Goal: Task Accomplishment & Management: Manage account settings

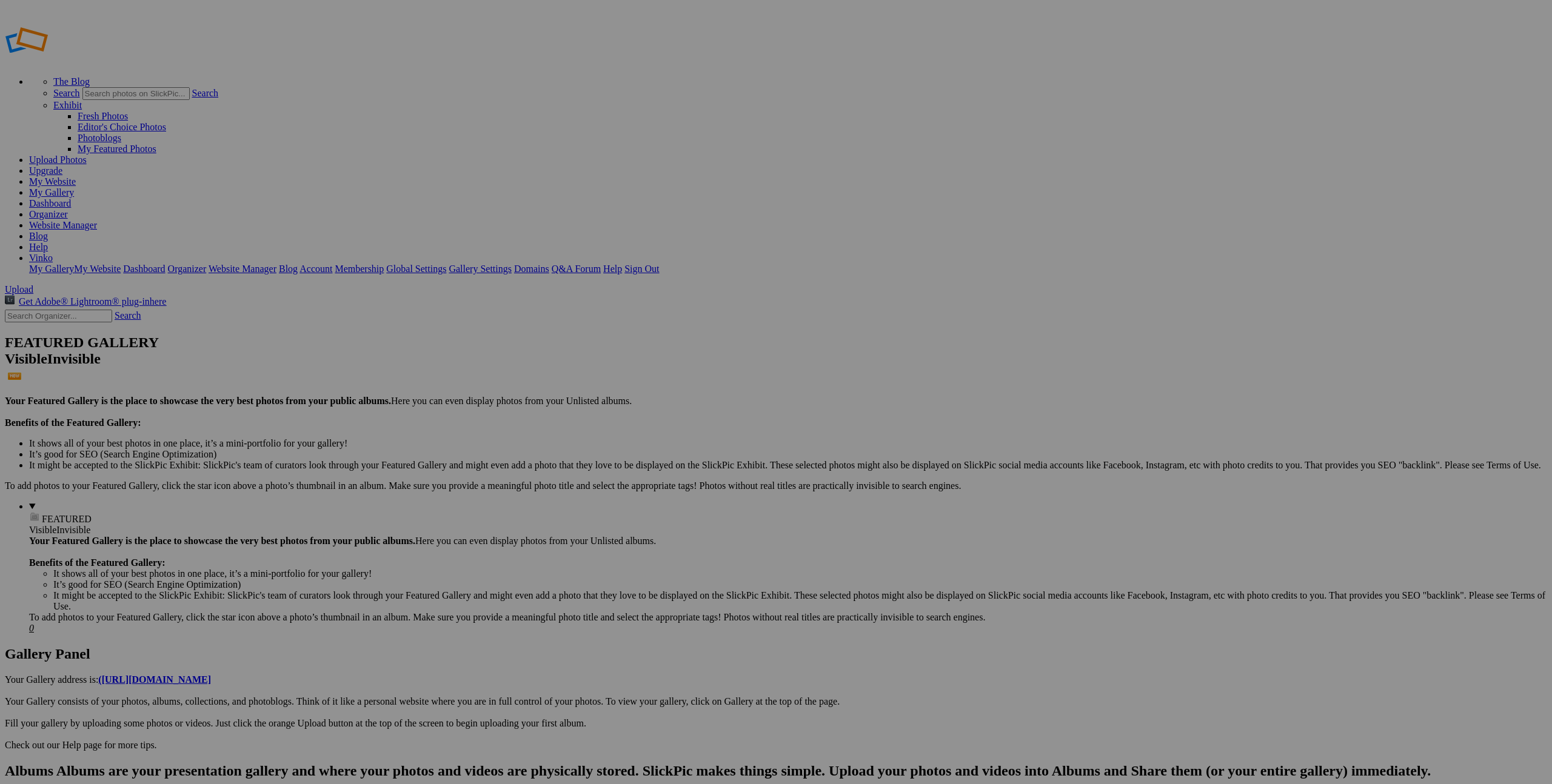
drag, startPoint x: 1222, startPoint y: 144, endPoint x: 1212, endPoint y: 116, distance: 29.7
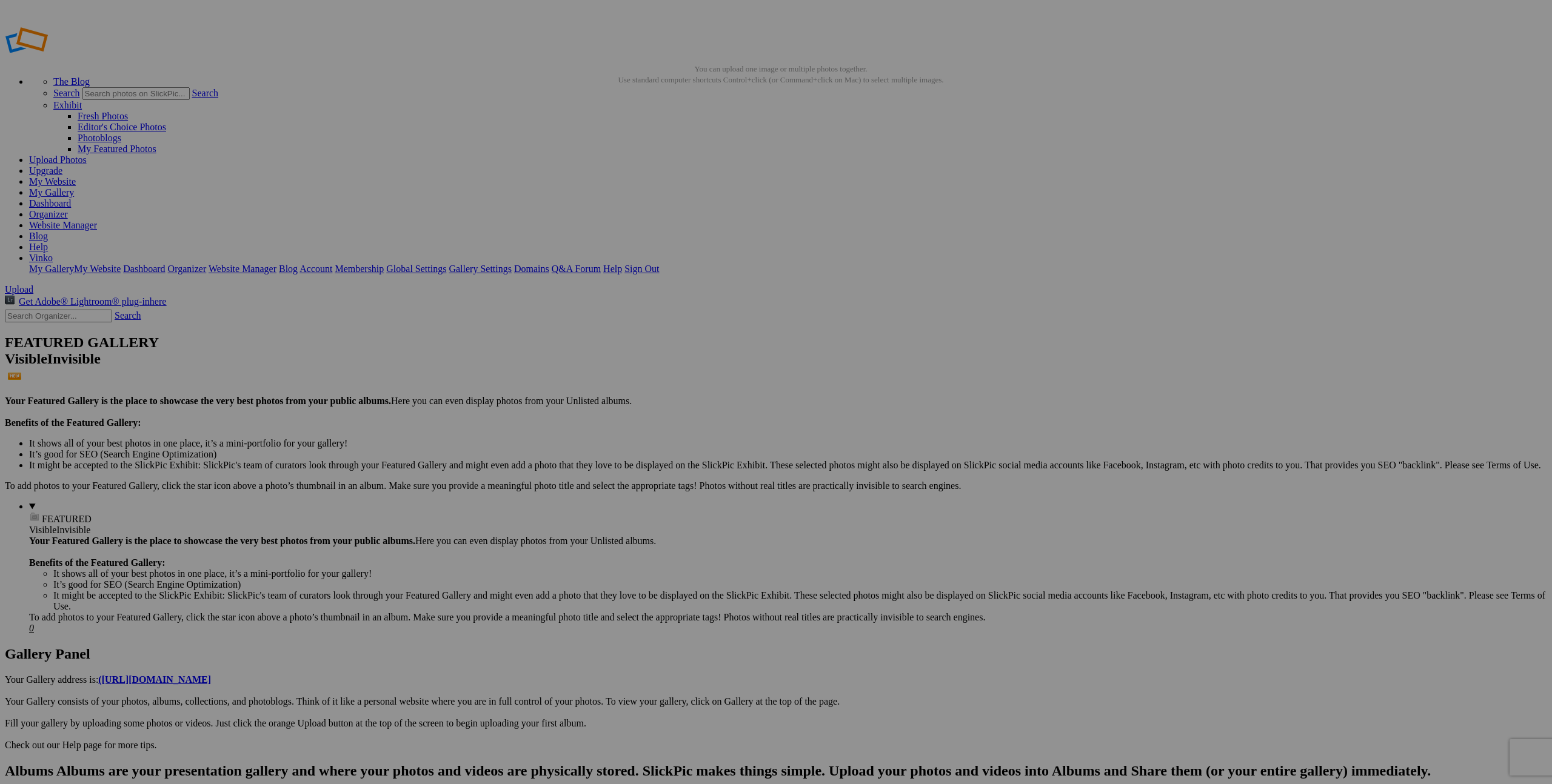
click at [695, 477] on span "Yes" at bounding box center [688, 482] width 14 height 11
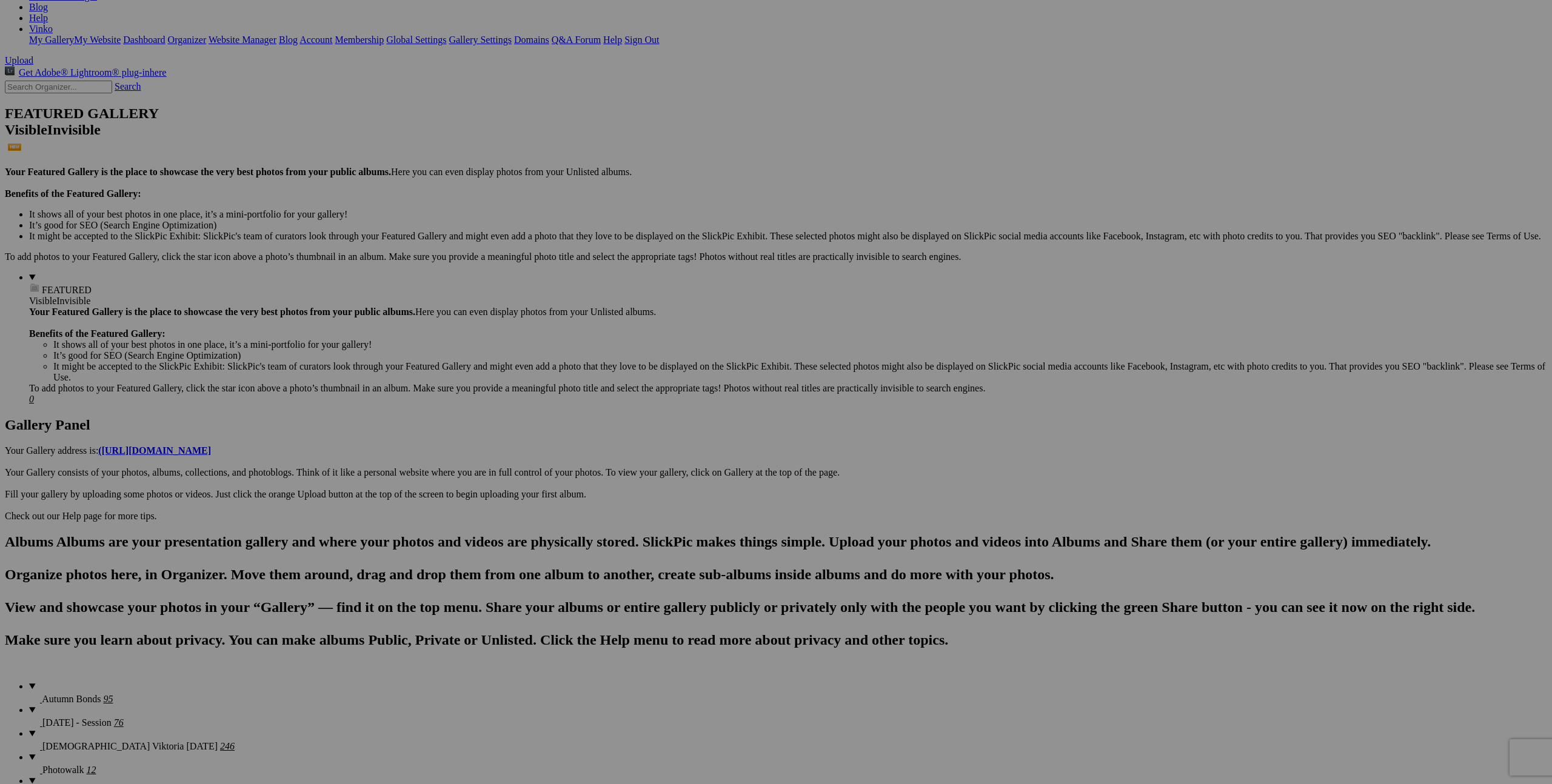
scroll to position [231, 0]
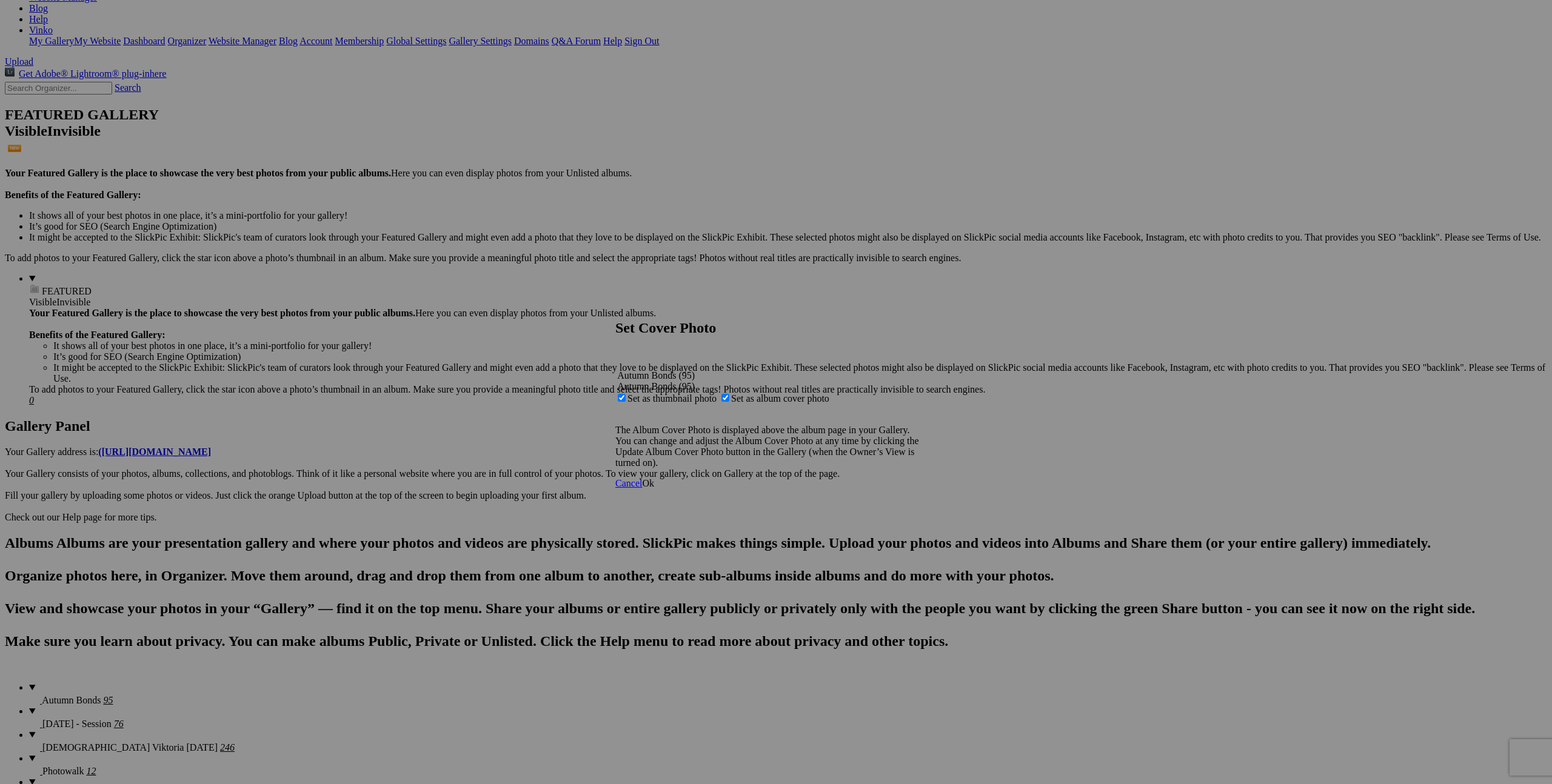
click at [654, 489] on span "Ok" at bounding box center [648, 483] width 12 height 11
